Goal: Register for event/course

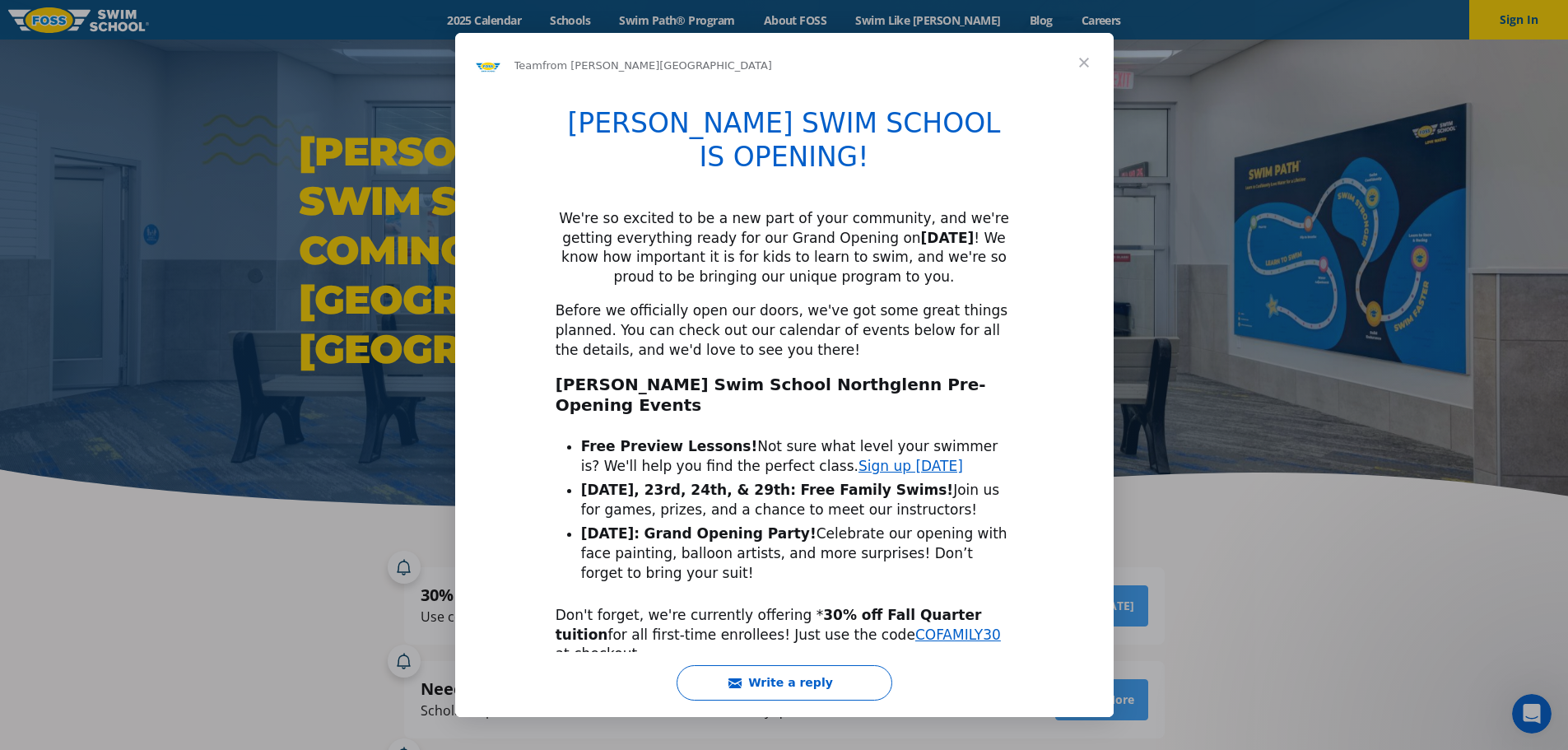
click at [513, 20] on div "Intercom messenger" at bounding box center [784, 375] width 1568 height 750
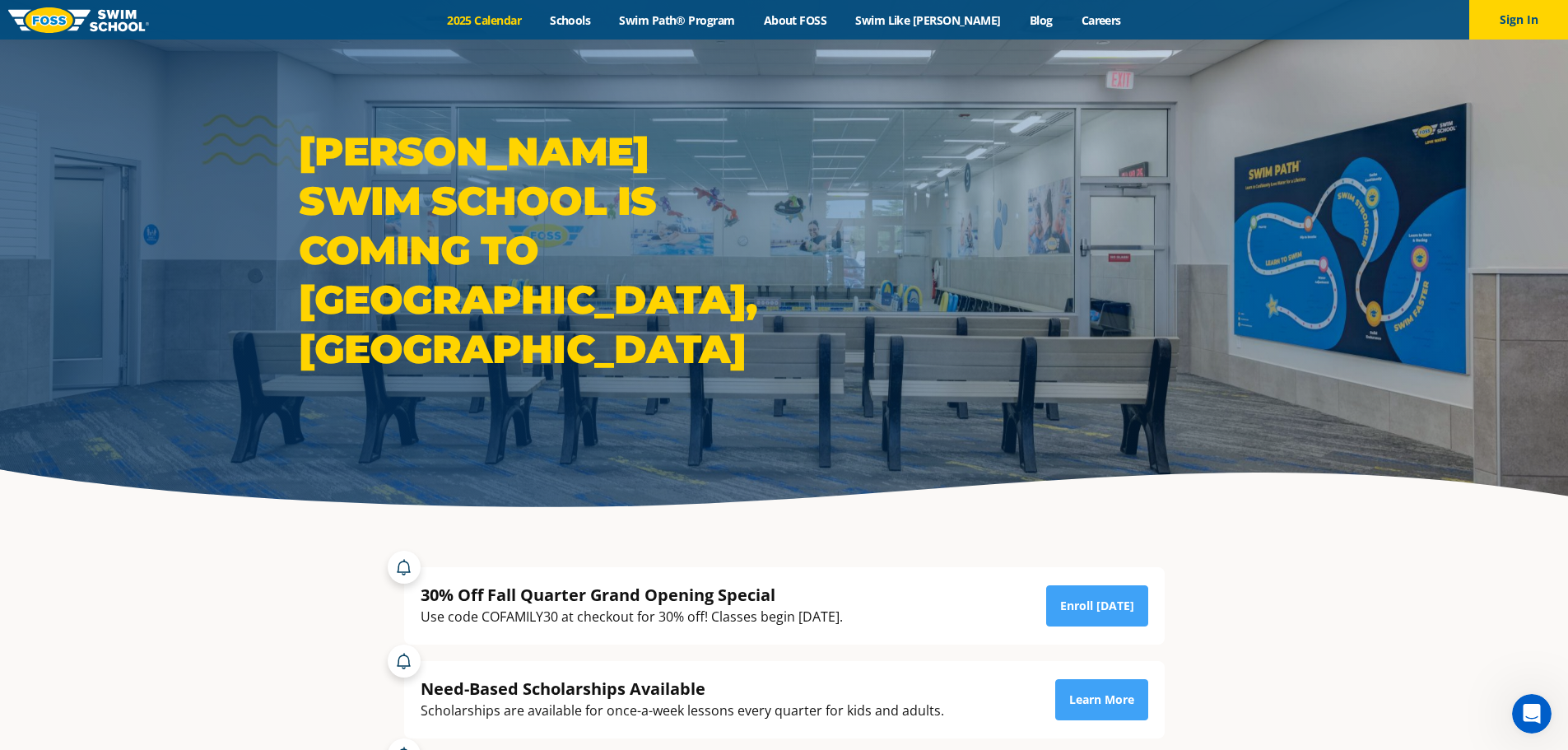
click at [513, 20] on link "2025 Calendar" at bounding box center [484, 20] width 103 height 16
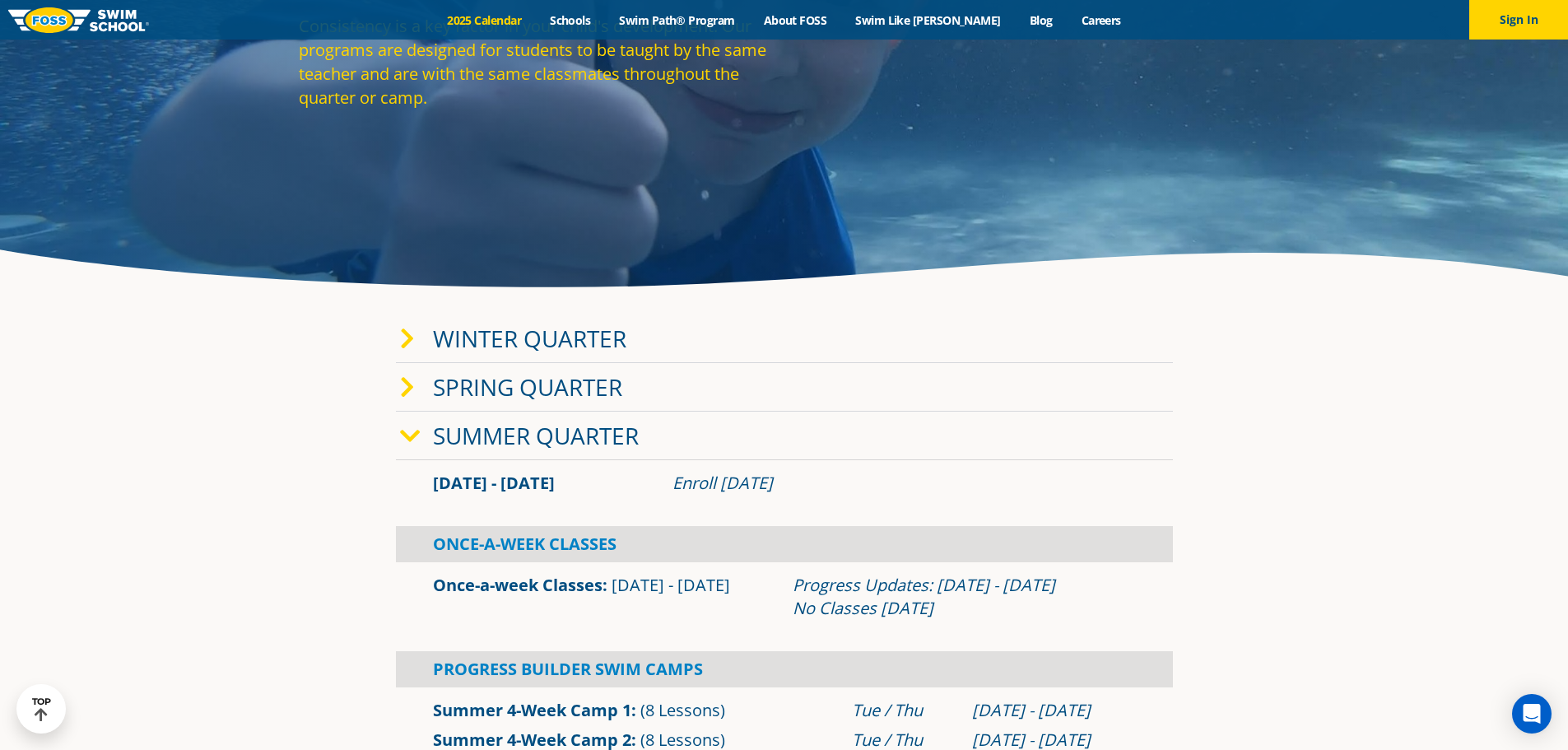
scroll to position [438, 0]
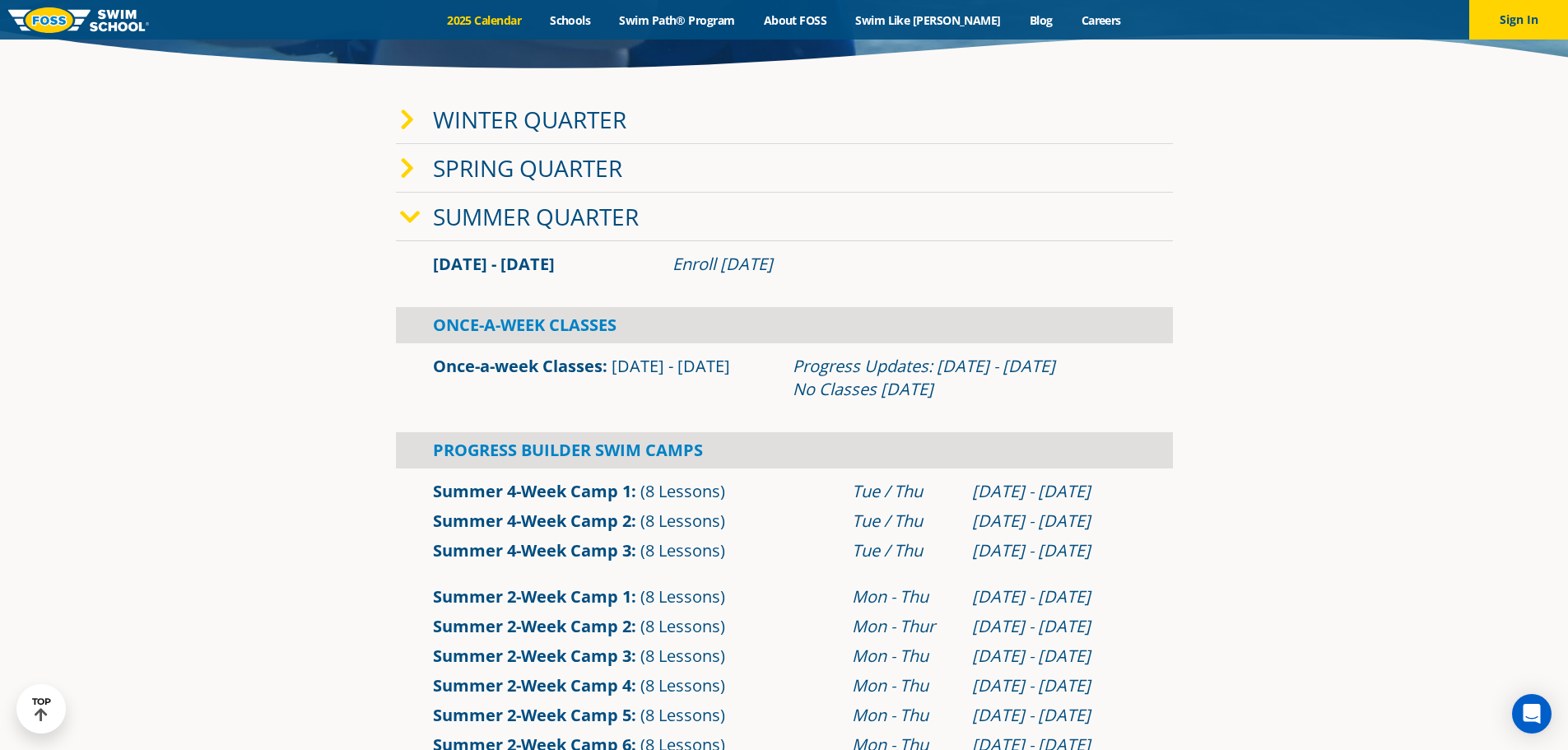
click at [412, 212] on icon at bounding box center [410, 217] width 21 height 23
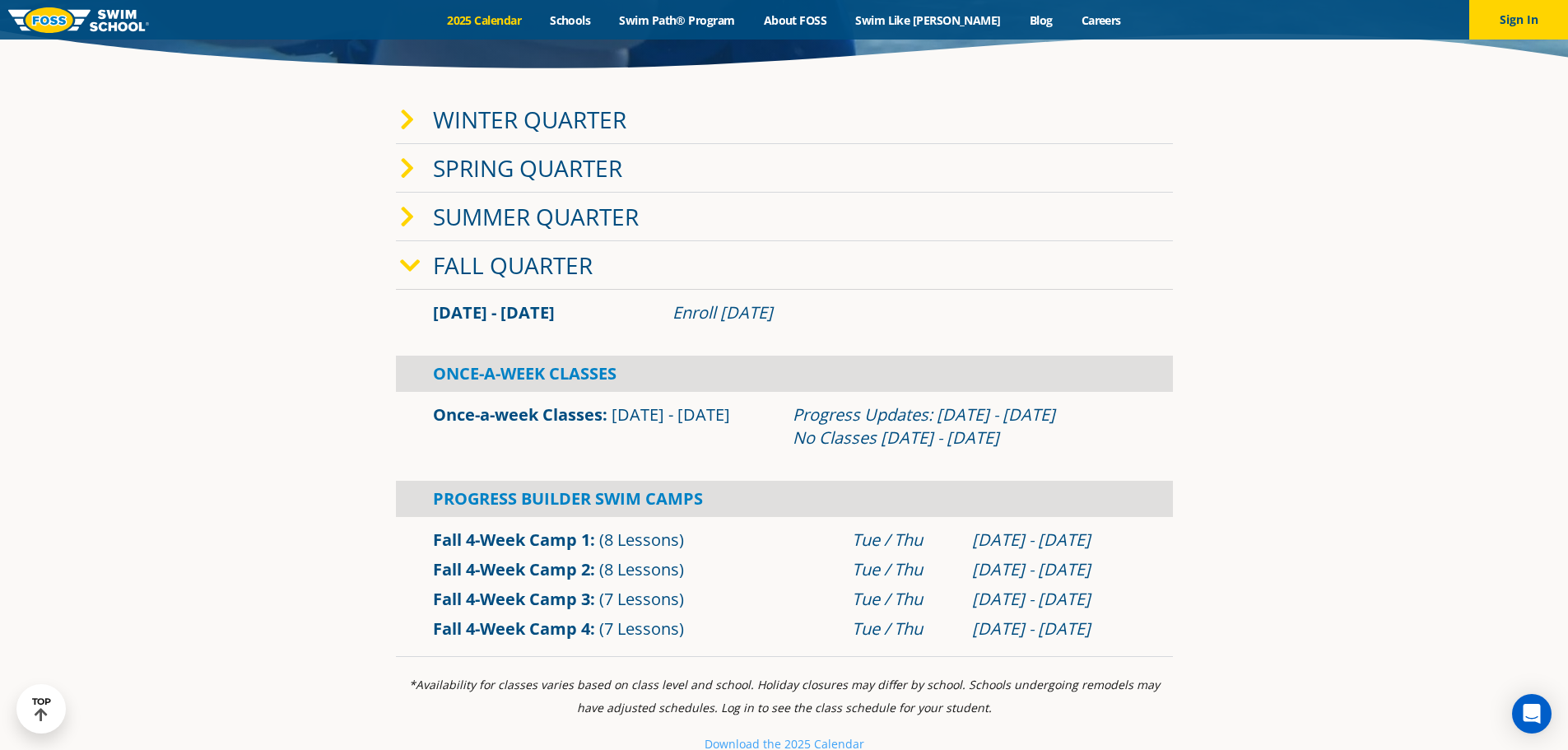
click at [412, 268] on icon at bounding box center [410, 266] width 21 height 23
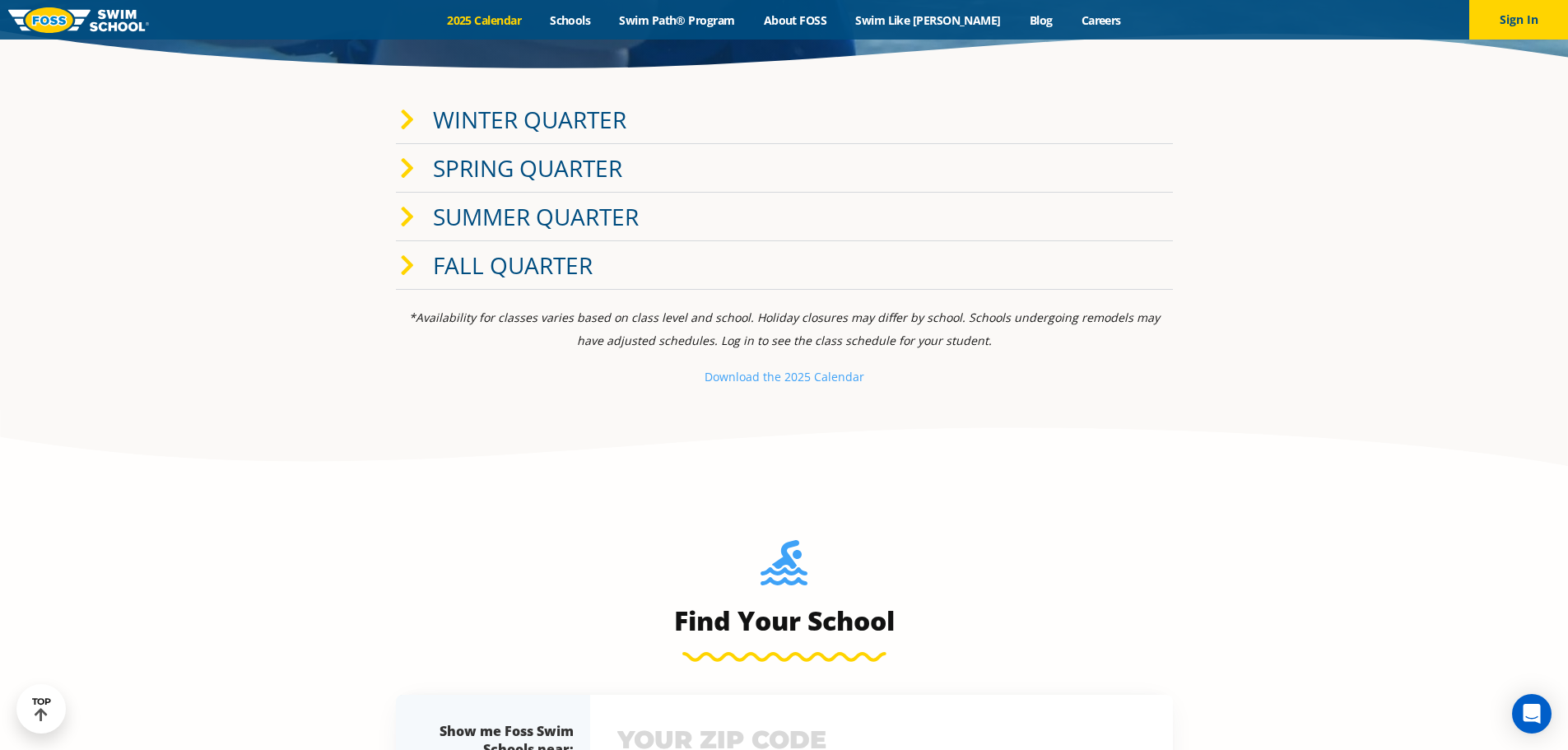
click at [412, 268] on icon at bounding box center [406, 266] width 15 height 23
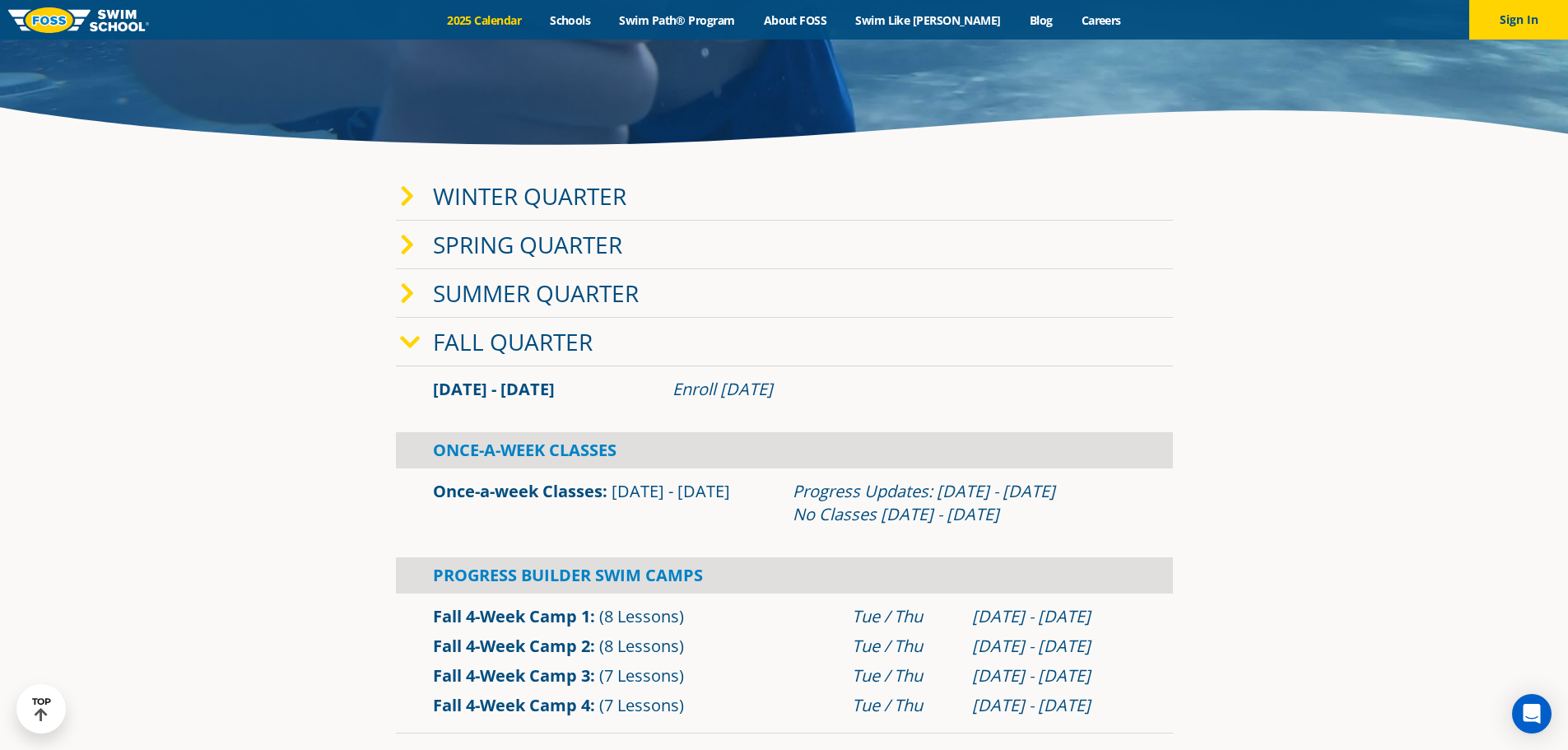
scroll to position [0, 0]
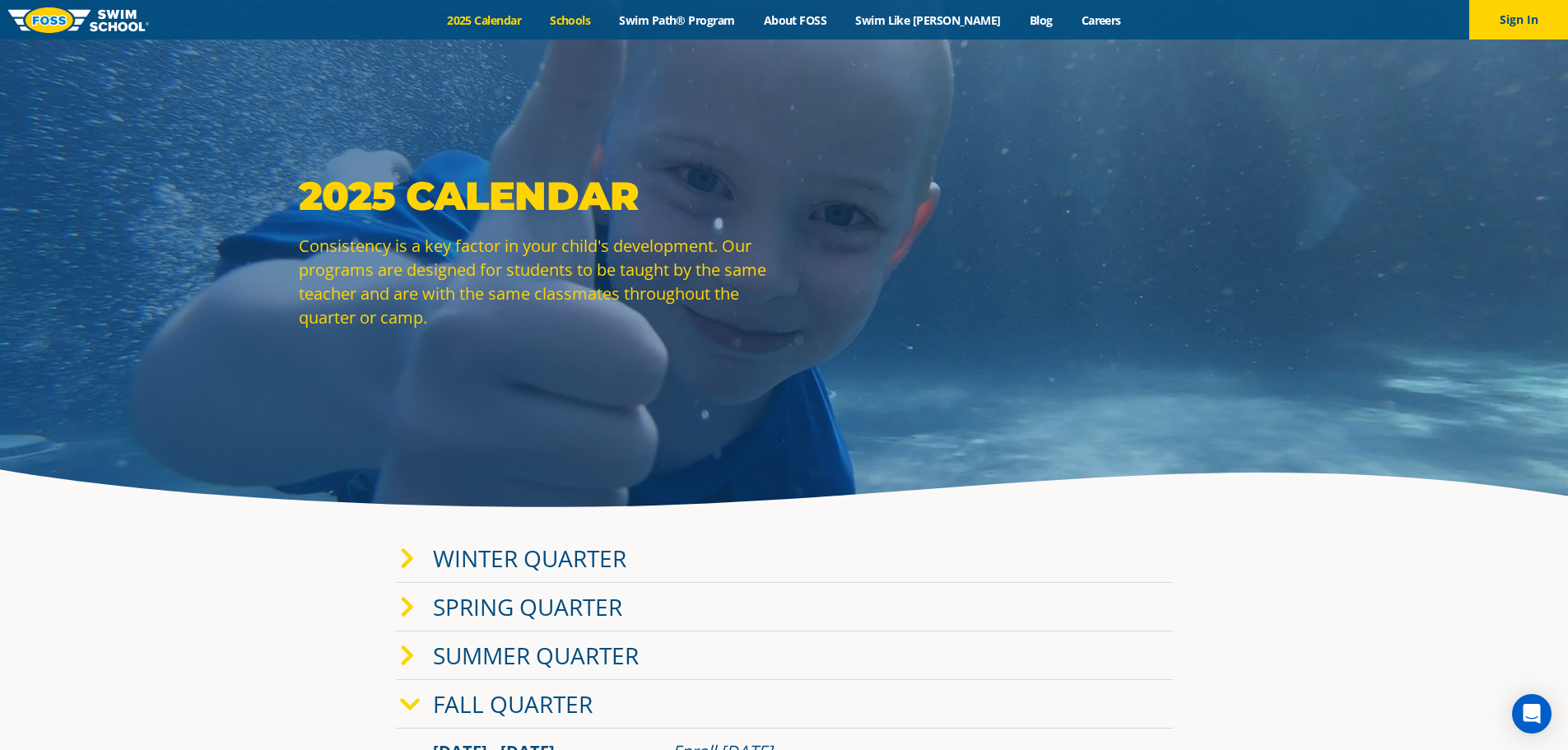
click at [601, 22] on link "Schools" at bounding box center [570, 20] width 69 height 16
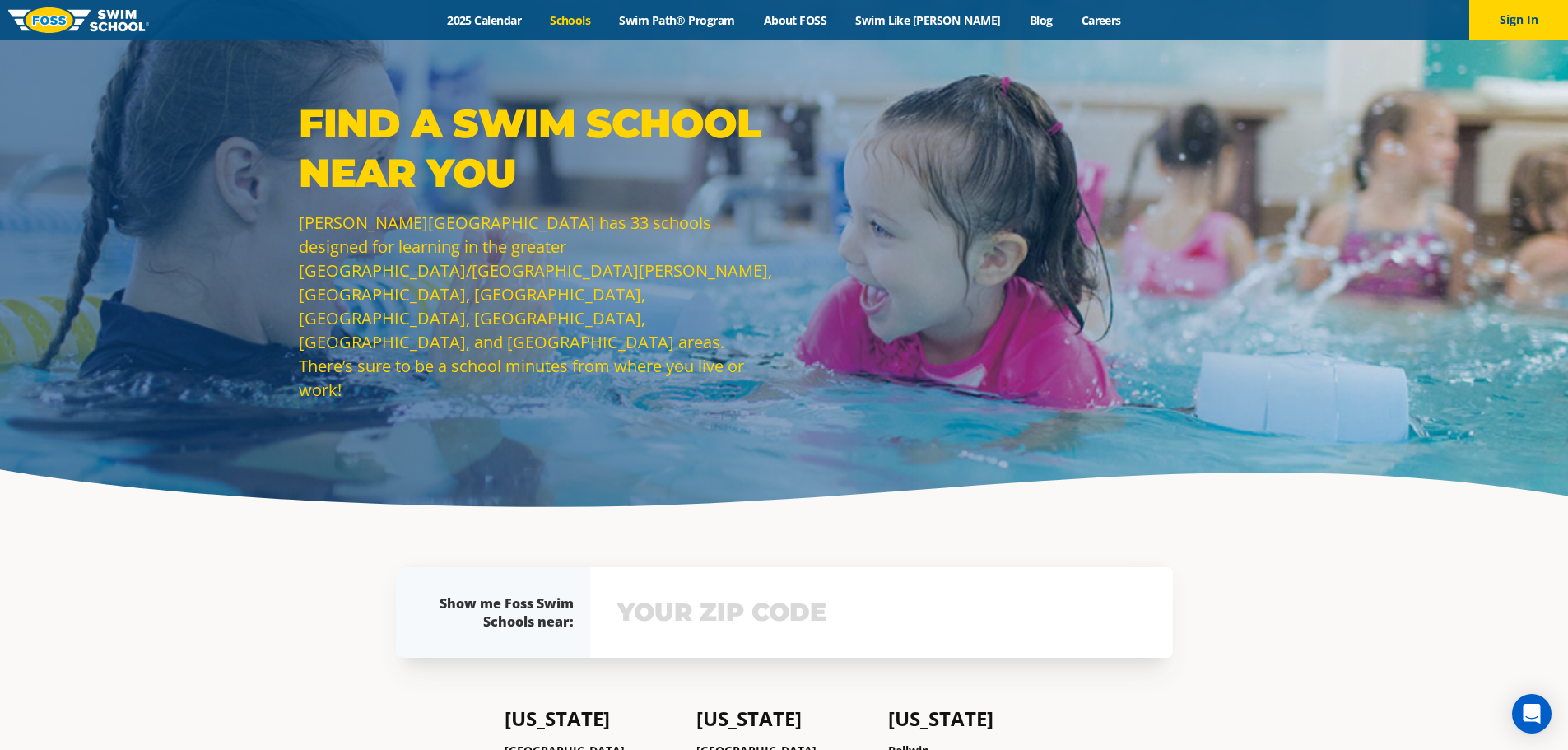
click at [665, 614] on input "text" at bounding box center [881, 612] width 537 height 47
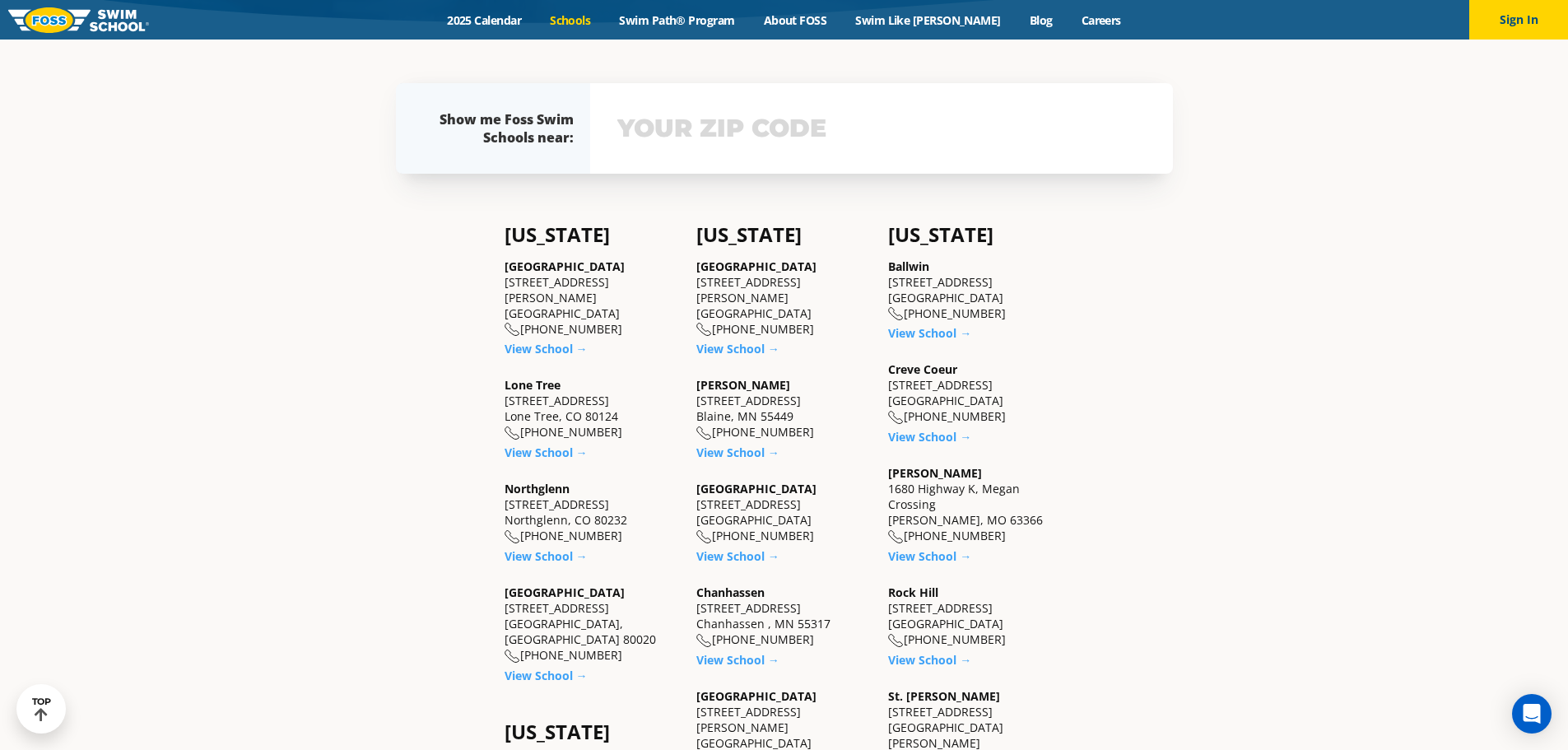
scroll to position [485, 0]
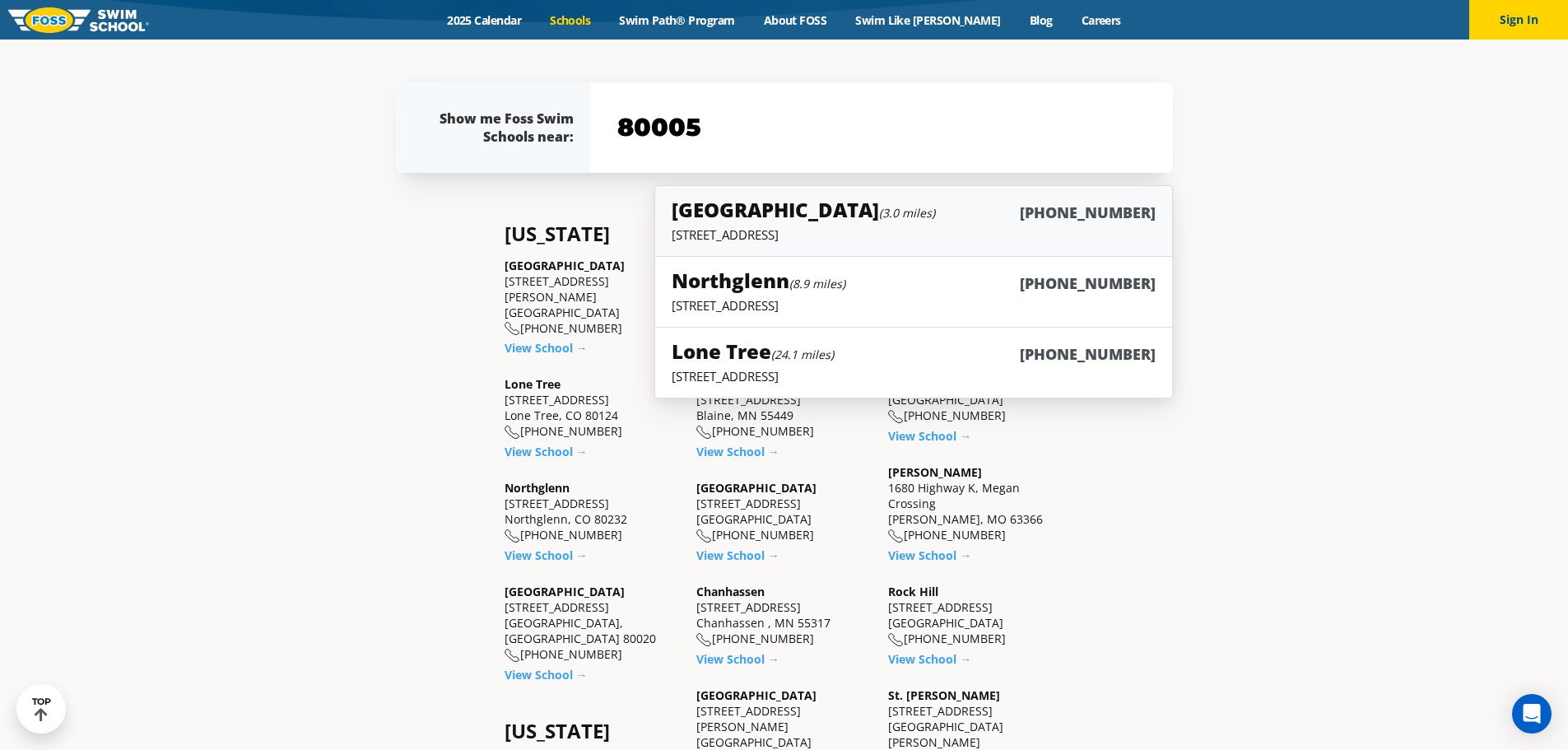
type input "80005"
click at [842, 238] on p "6815 W. 88th Avenue, Westminster, CO 80020" at bounding box center [913, 234] width 483 height 16
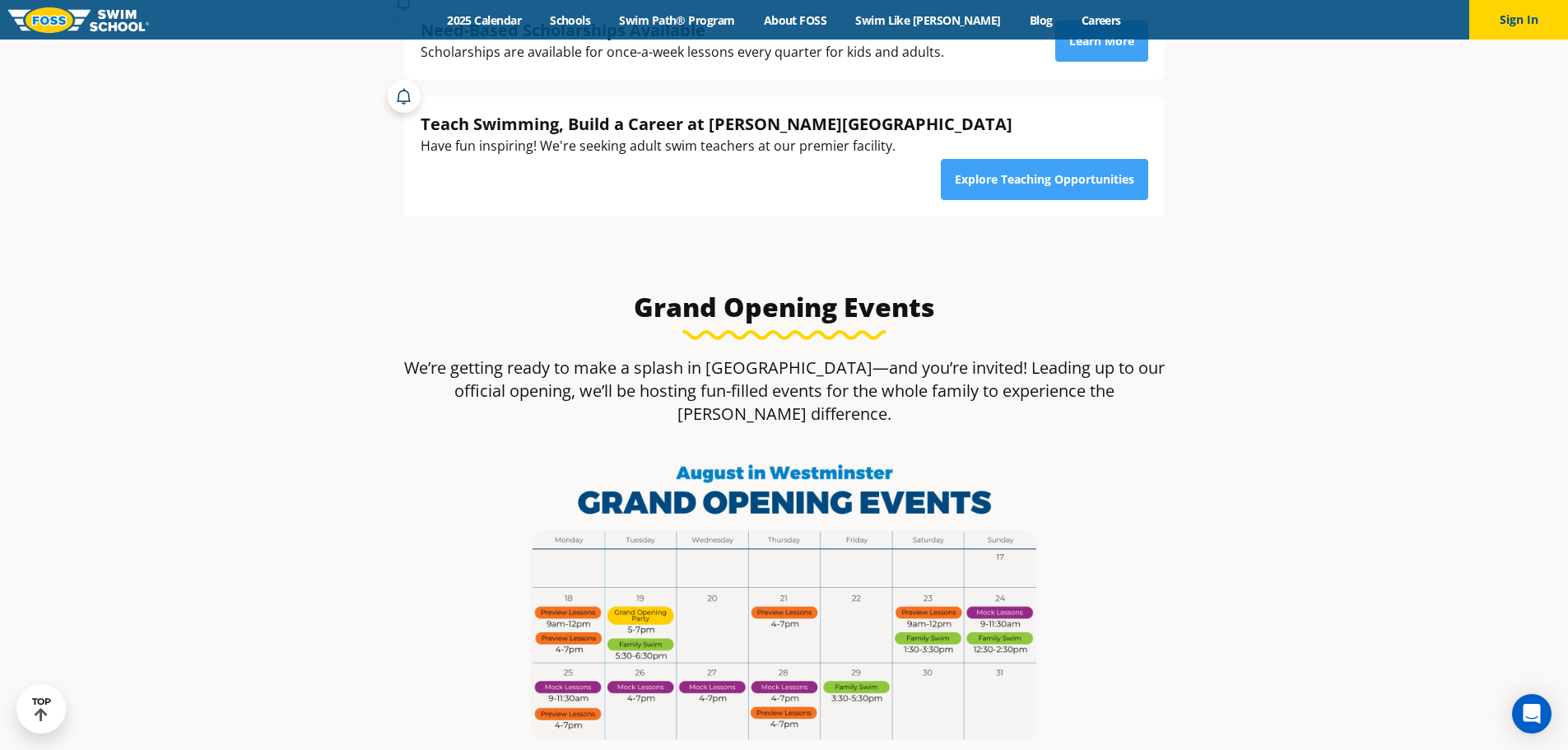
scroll to position [878, 0]
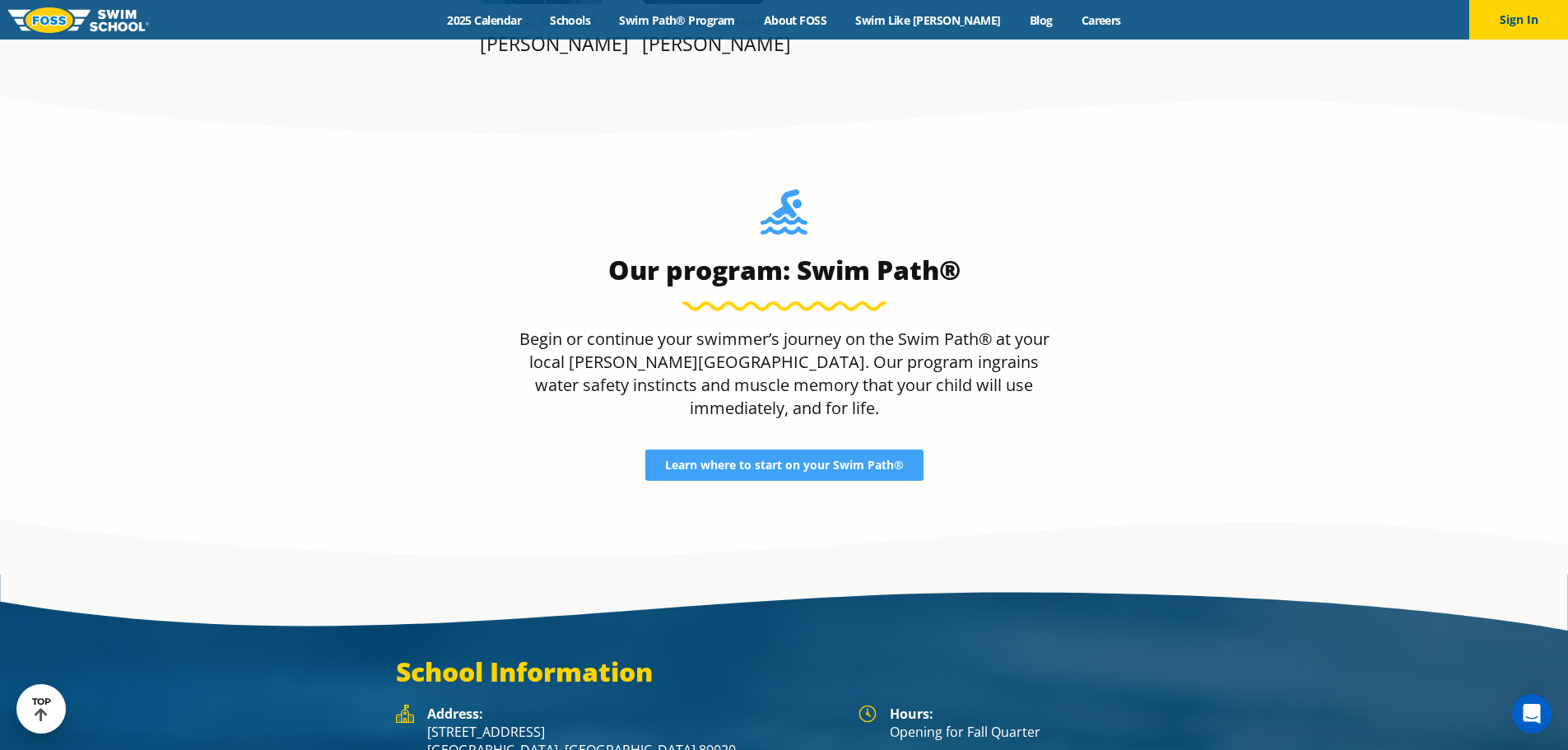
scroll to position [2611, 0]
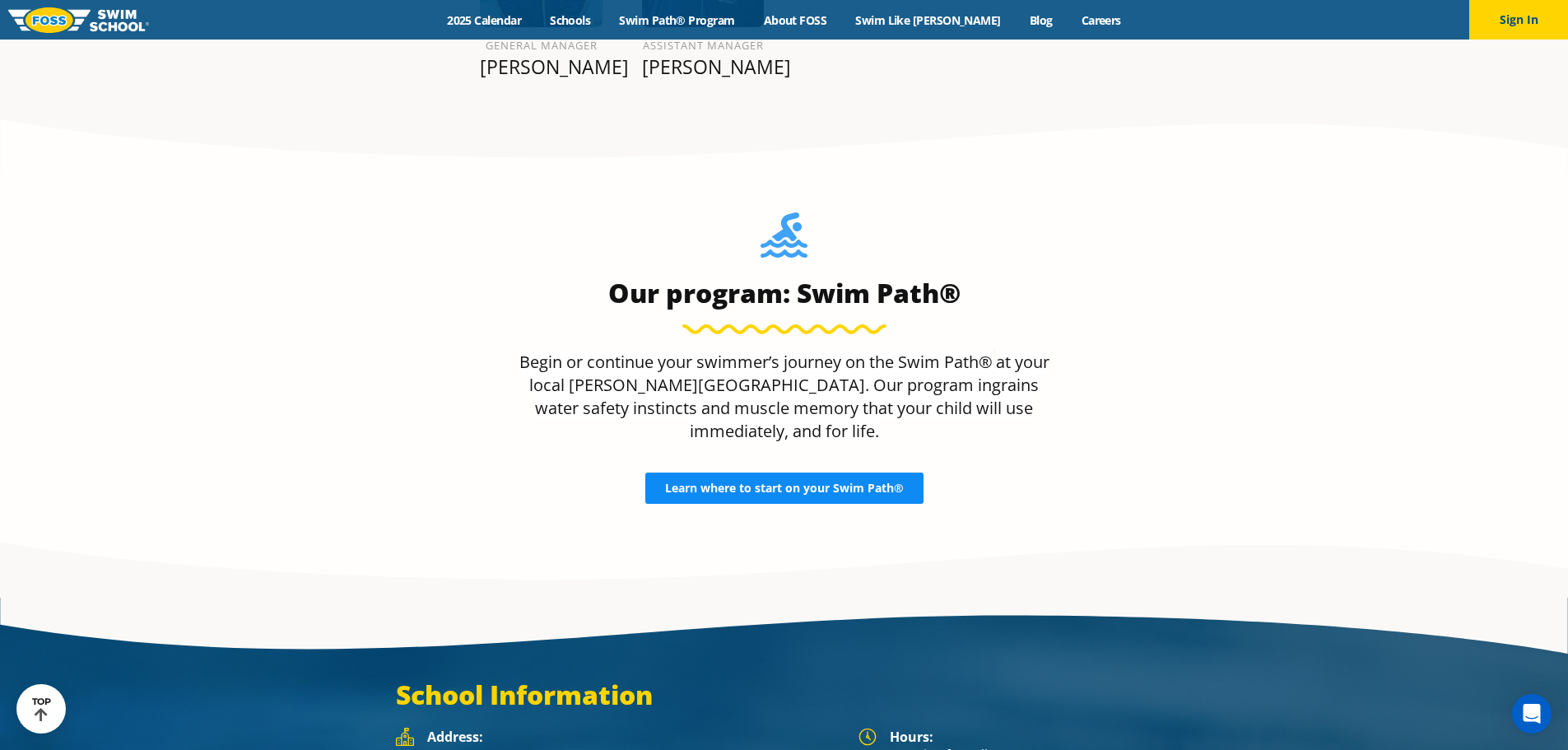
click at [810, 482] on span "Learn where to start on your Swim Path®" at bounding box center [784, 488] width 239 height 11
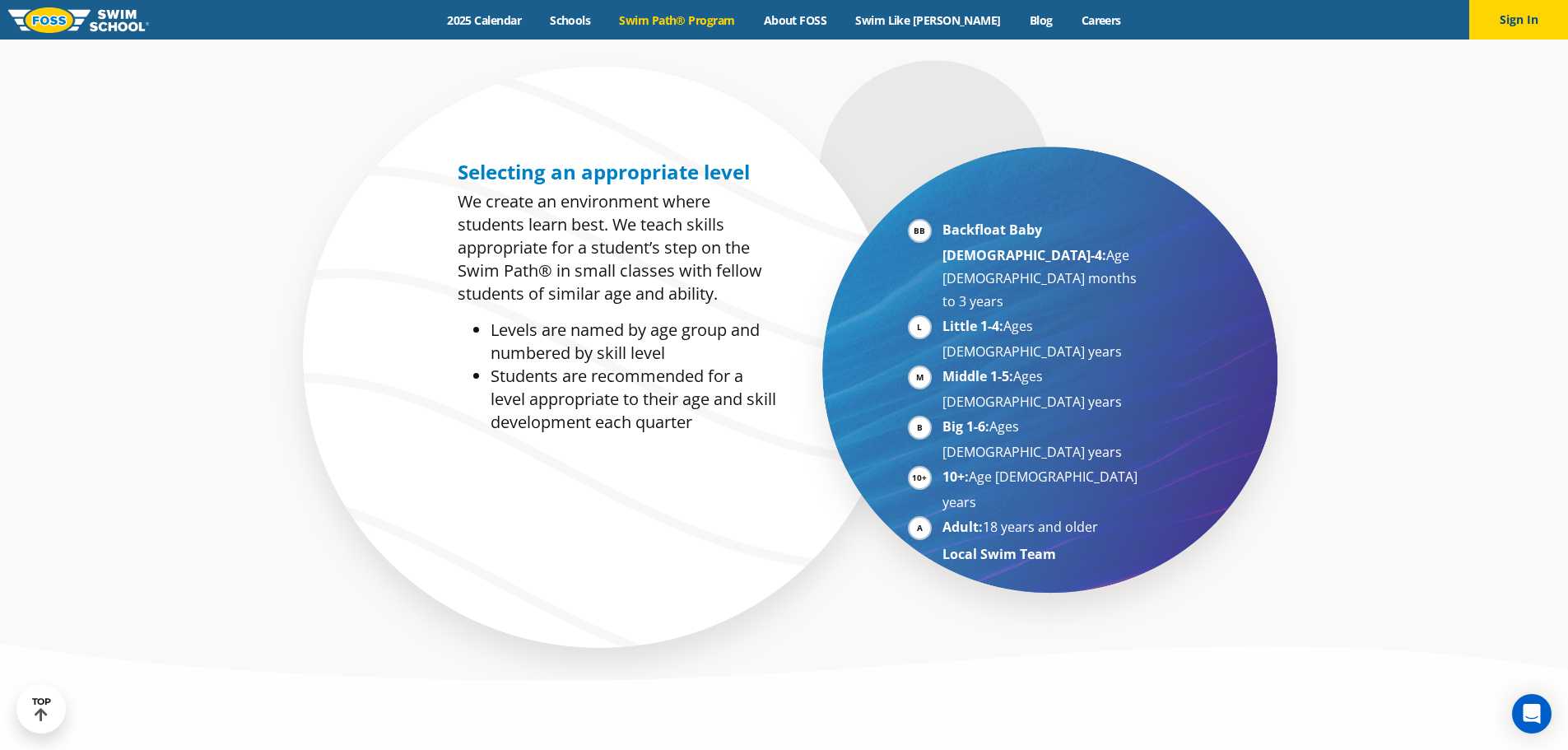
scroll to position [1317, 0]
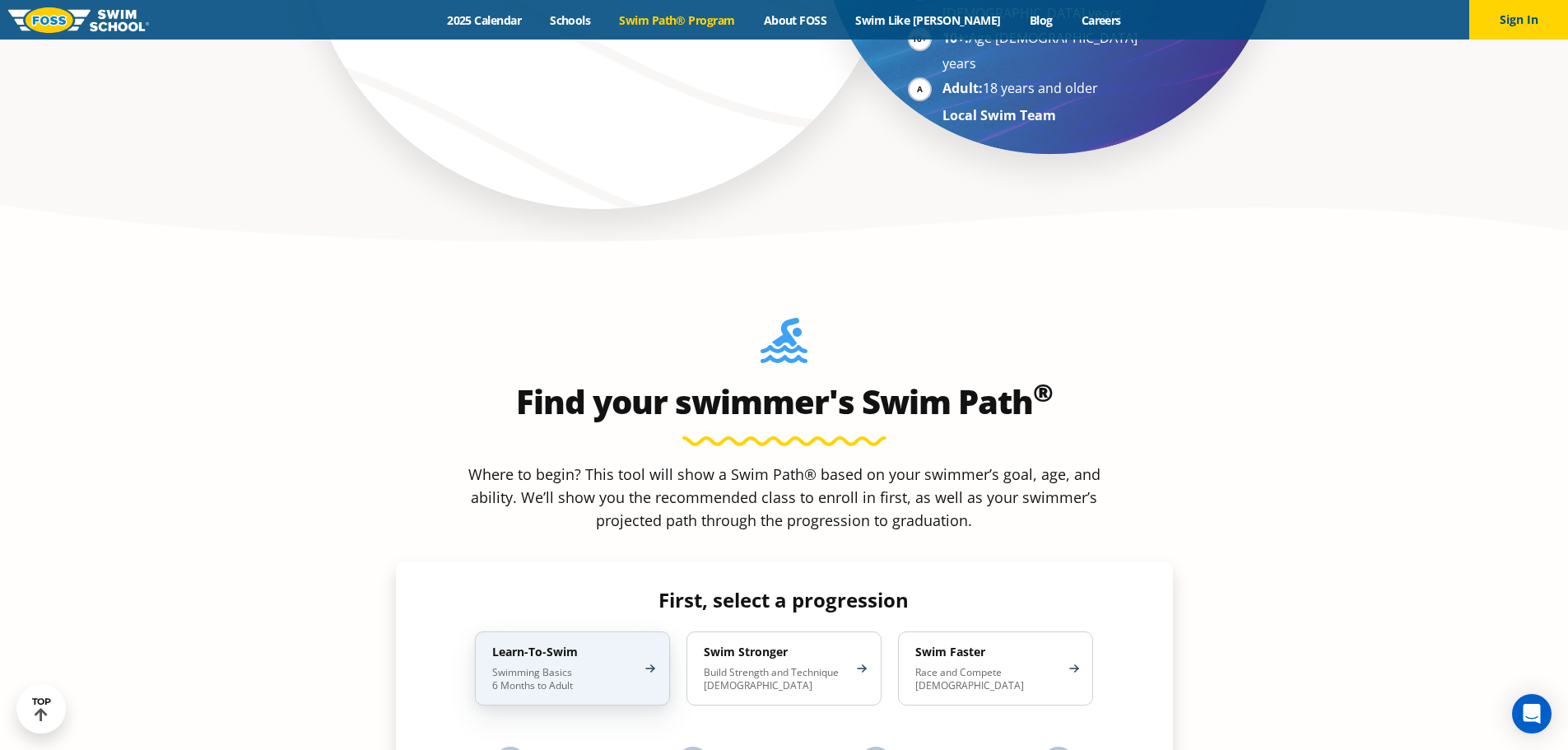
click at [581, 665] on p "Swimming Basics 6 Months to Adult" at bounding box center [564, 678] width 144 height 27
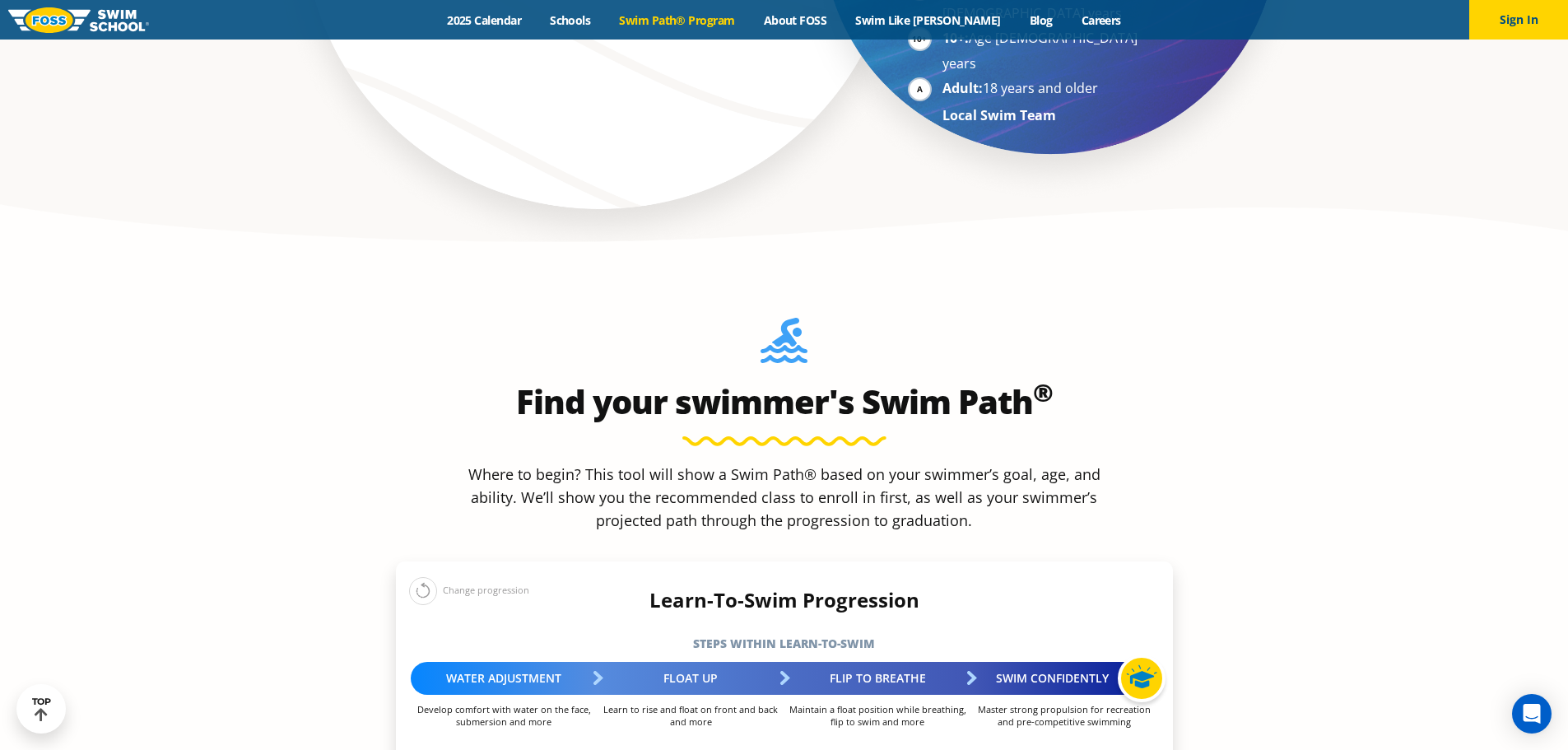
scroll to position [1536, 0]
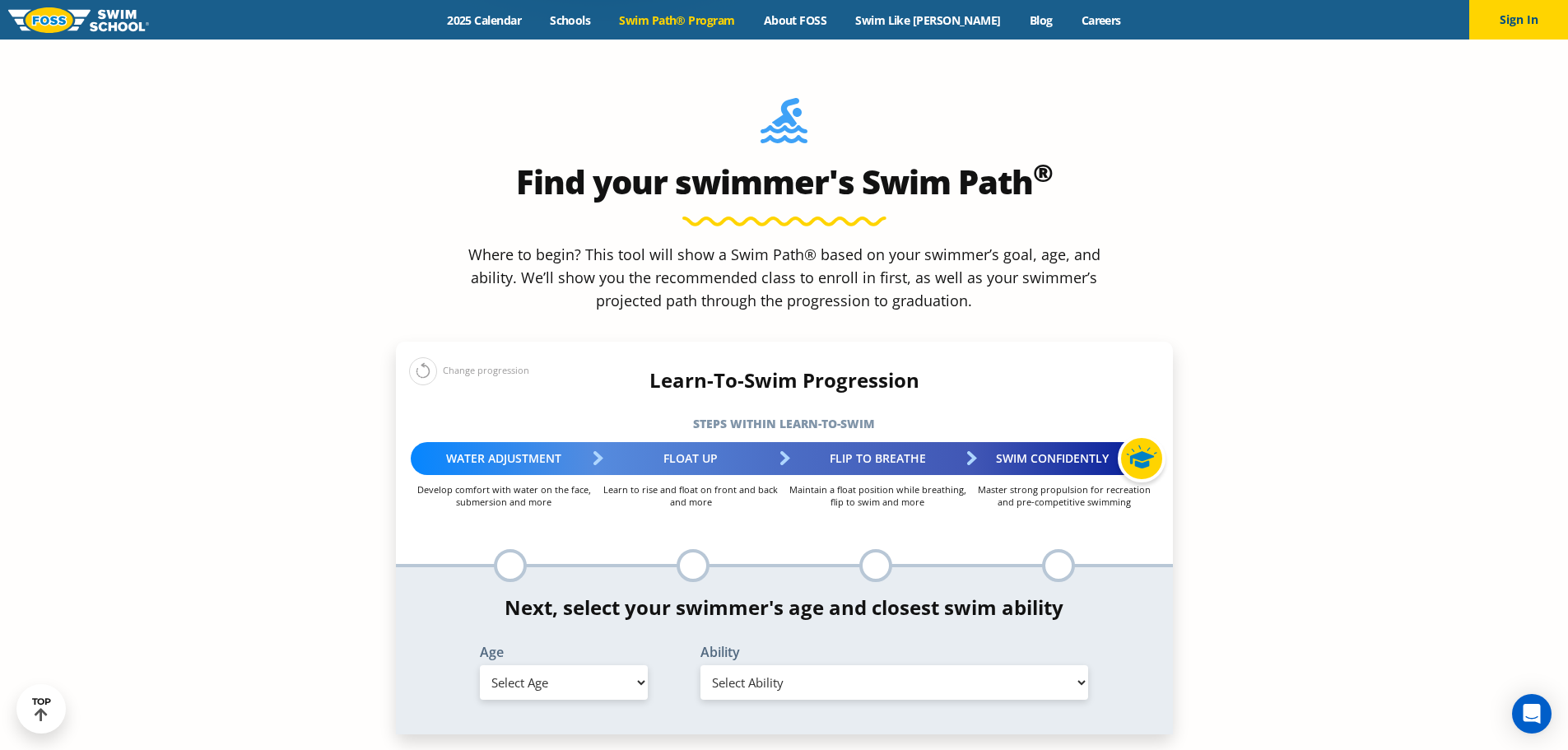
click at [640, 665] on select "Select Age [DEMOGRAPHIC_DATA] months - 1 year 1 year 2 years 3 years 4 years 5 …" at bounding box center [564, 682] width 168 height 35
select select "adult-18-years-"
click at [480, 665] on select "Select Age [DEMOGRAPHIC_DATA] months - 1 year 1 year 2 years 3 years 4 years 5 …" at bounding box center [564, 682] width 168 height 35
click at [834, 665] on select "Select Ability First in-water experience When in the water reliant on a life ja…" at bounding box center [894, 682] width 388 height 35
select select "adult-18-years--when-in-the-water-reliant-on-a-life-jacket-or-floatation-device"
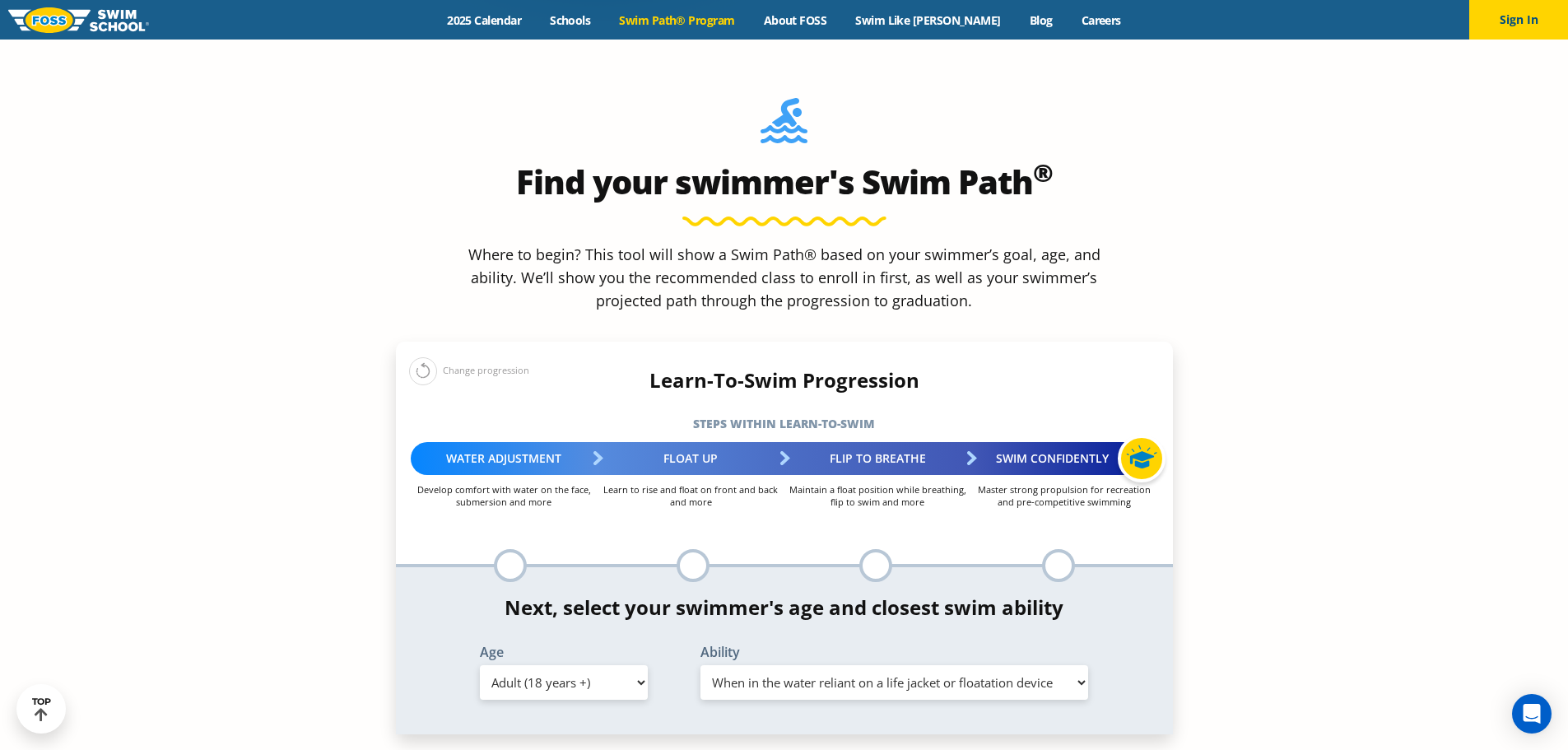
click at [700, 665] on select "Select Ability First in-water experience When in the water reliant on a life ja…" at bounding box center [894, 682] width 388 height 35
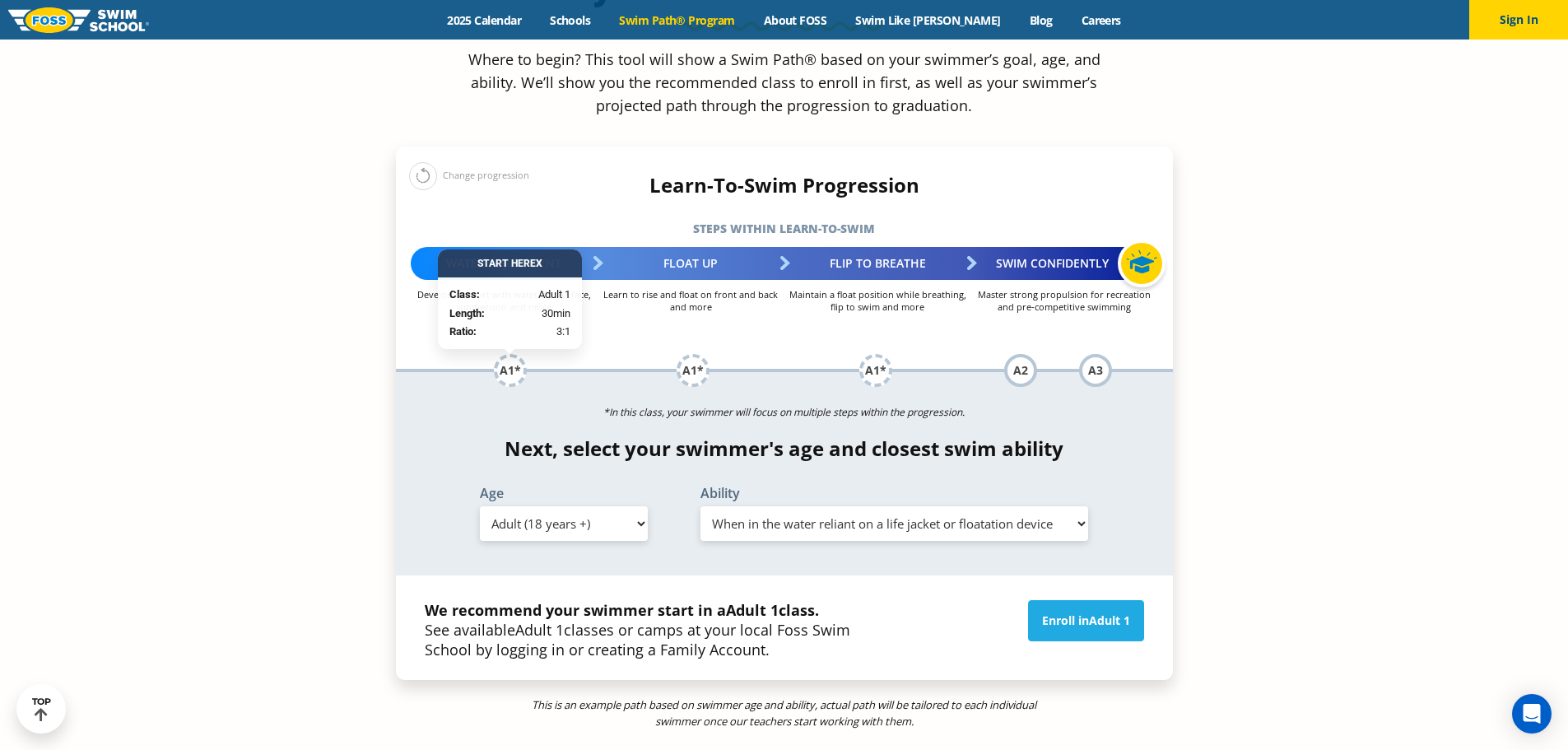
scroll to position [1755, 0]
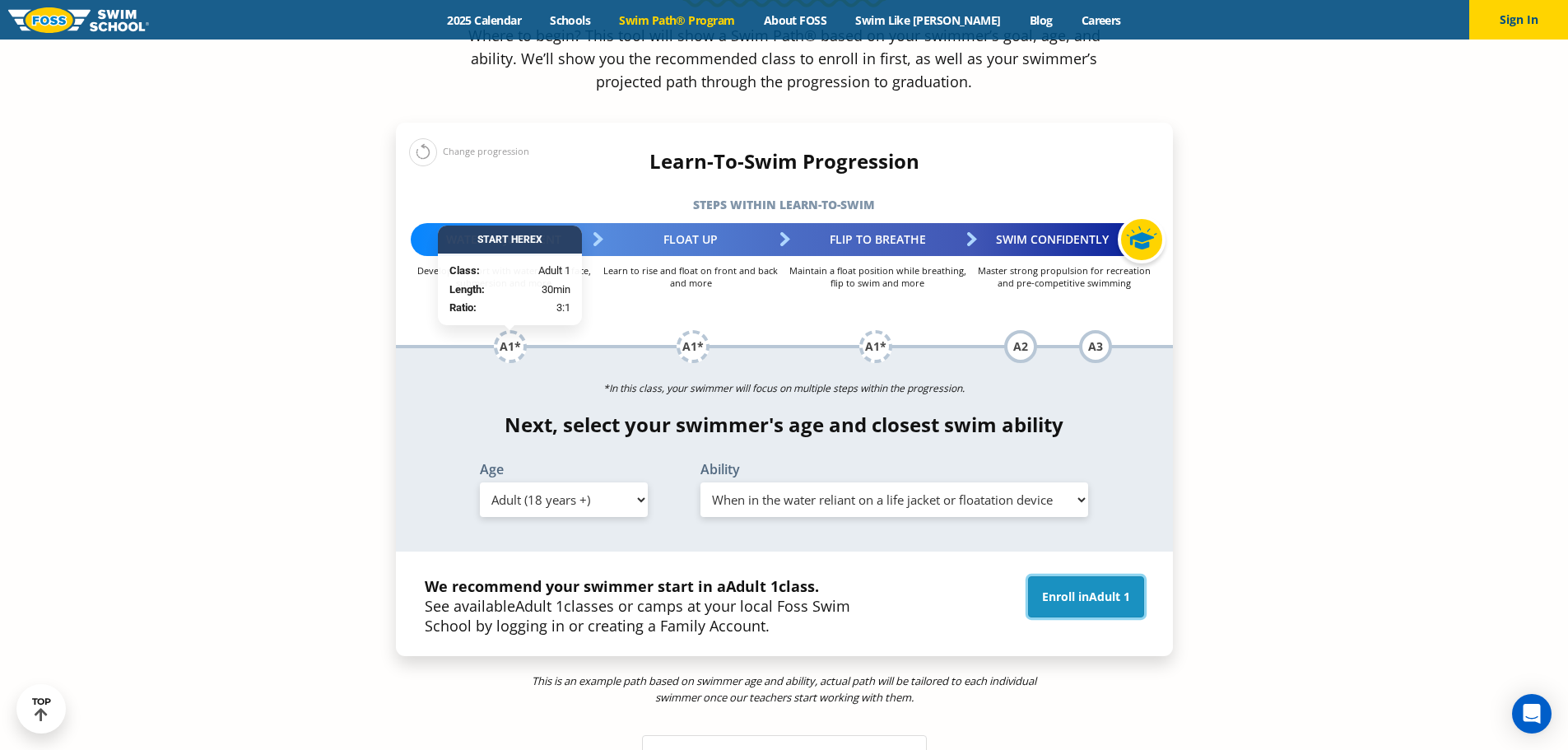
click at [1072, 576] on link "Enroll in Adult 1" at bounding box center [1086, 596] width 116 height 41
